Goal: Task Accomplishment & Management: Complete application form

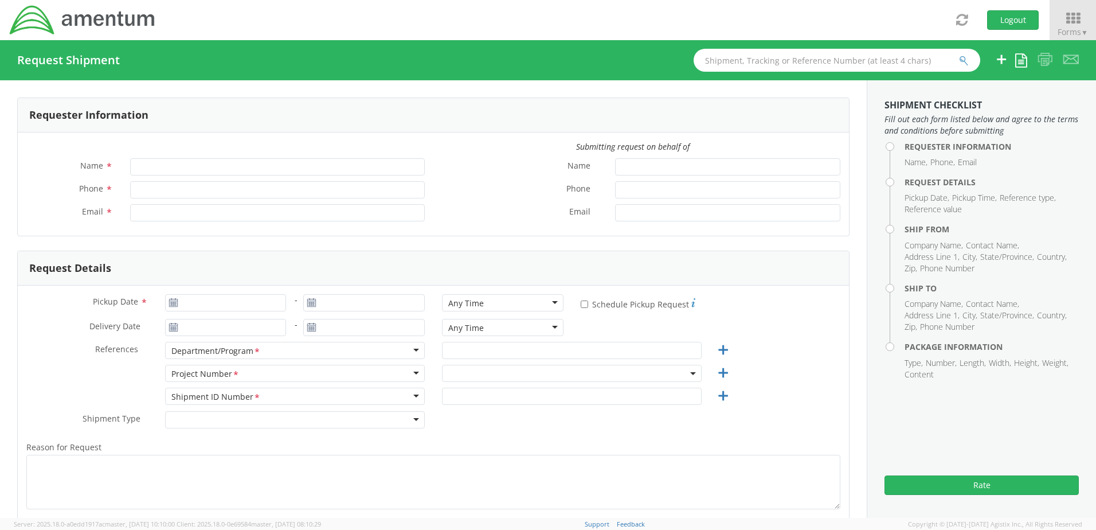
type input "[PERSON_NAME]"
type input "[PHONE_NUMBER]"
type input "[PERSON_NAME][EMAIL_ADDRESS][PERSON_NAME][DOMAIN_NAME]"
click at [562, 260] on div "Request Details" at bounding box center [433, 268] width 831 height 34
select select "7486.06.B00OY1.0000000.PMOUS"
